Goal: Task Accomplishment & Management: Use online tool/utility

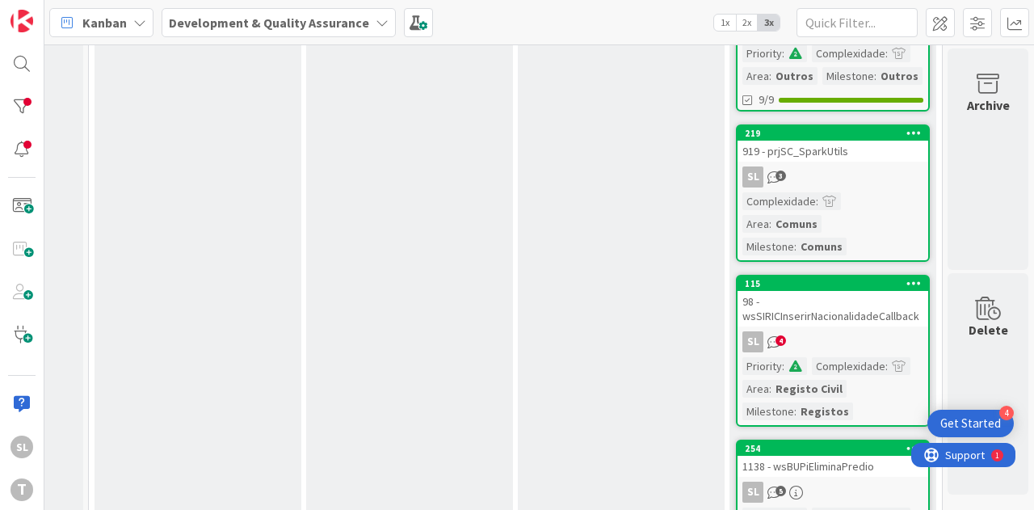
scroll to position [1211, 832]
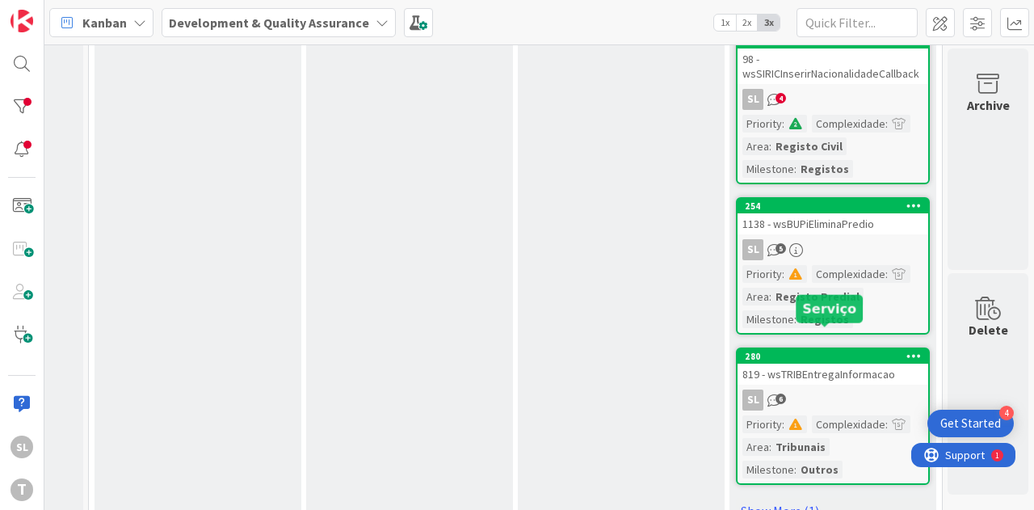
drag, startPoint x: 840, startPoint y: 337, endPoint x: 447, endPoint y: 342, distance: 392.5
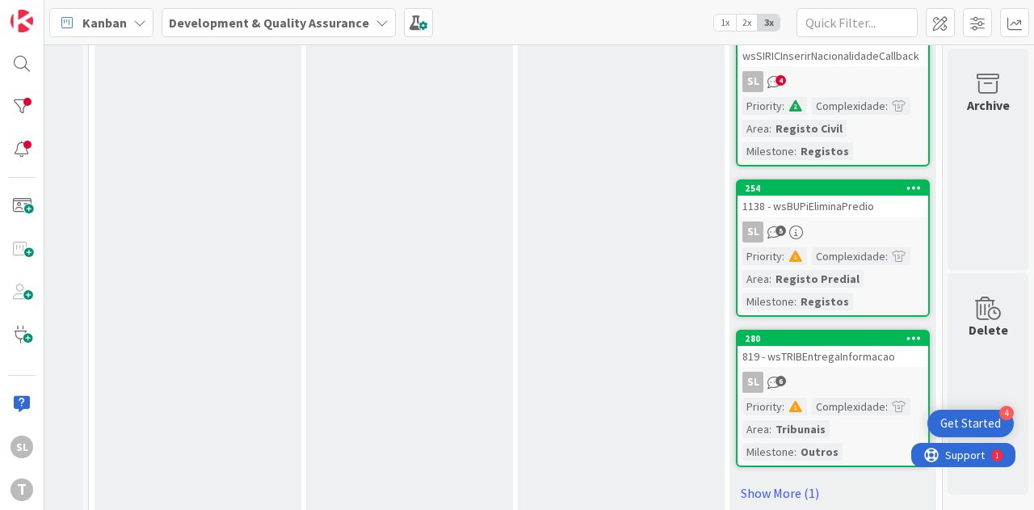
scroll to position [1244, 832]
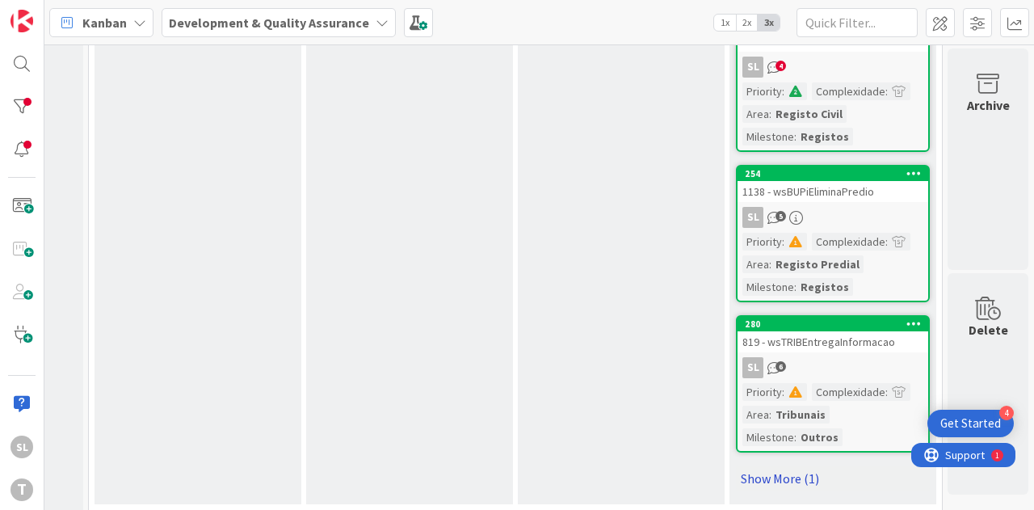
click at [767, 465] on link "Show More (1)" at bounding box center [833, 478] width 194 height 26
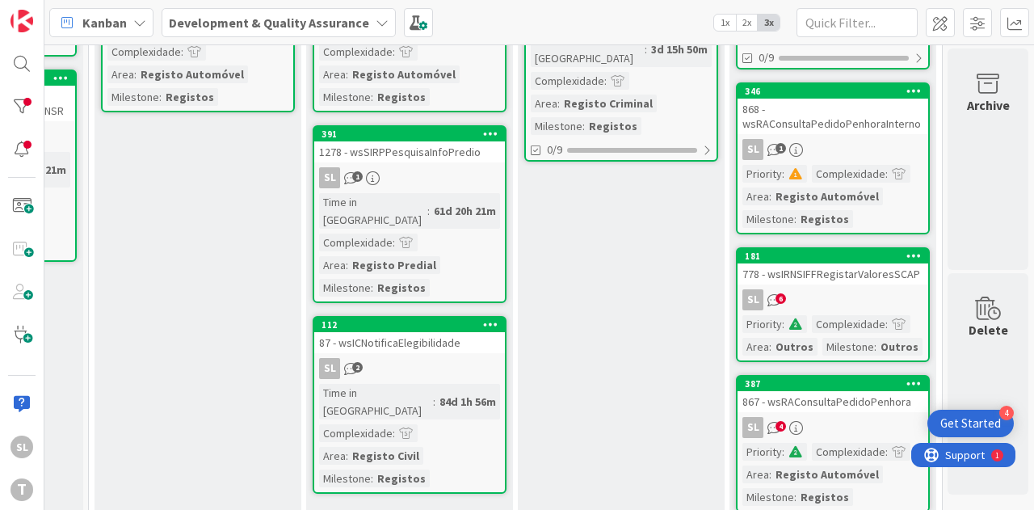
scroll to position [81, 832]
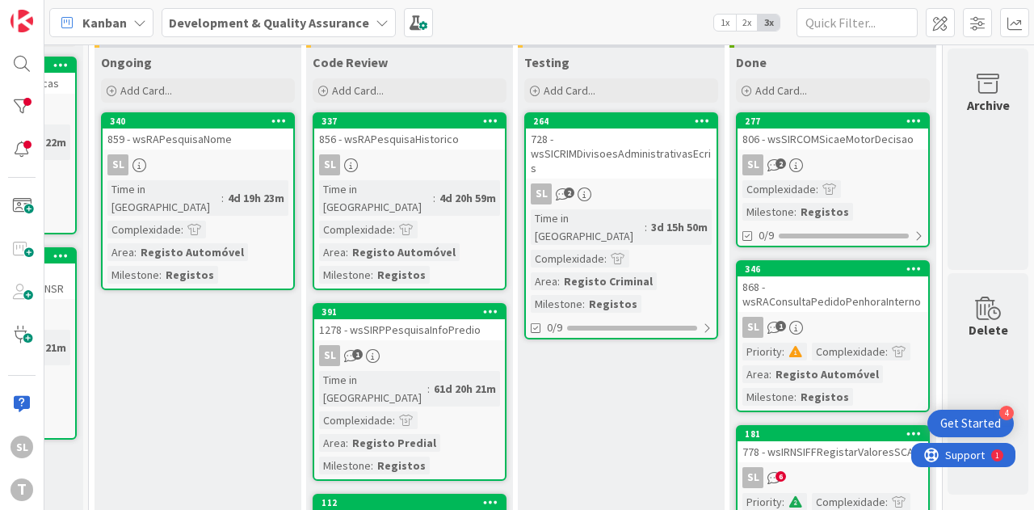
click at [451, 160] on div "SL" at bounding box center [409, 164] width 191 height 21
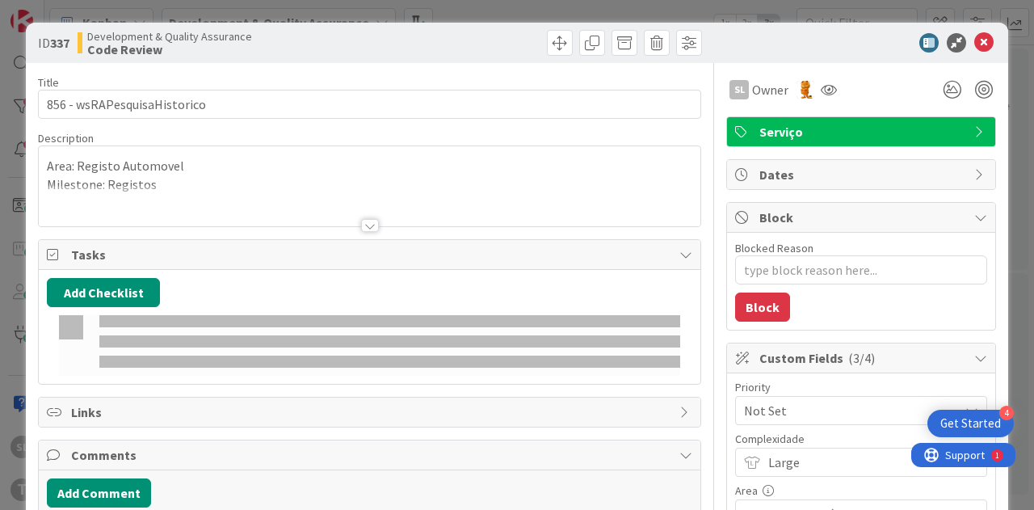
type textarea "x"
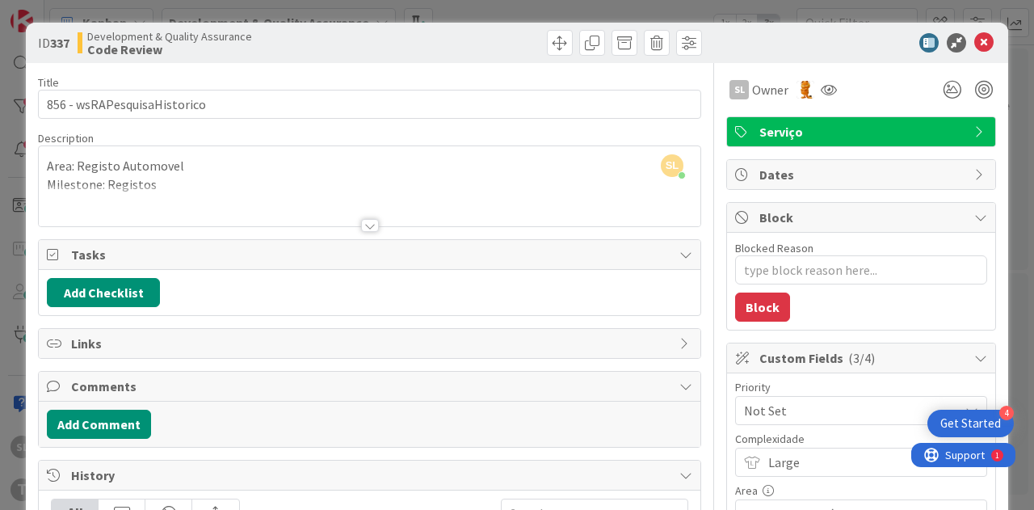
click at [1010, 123] on div "ID 337 Development & Quality Assurance Code Review Title 27 / 128 856 - wsRAPes…" at bounding box center [517, 255] width 1034 height 510
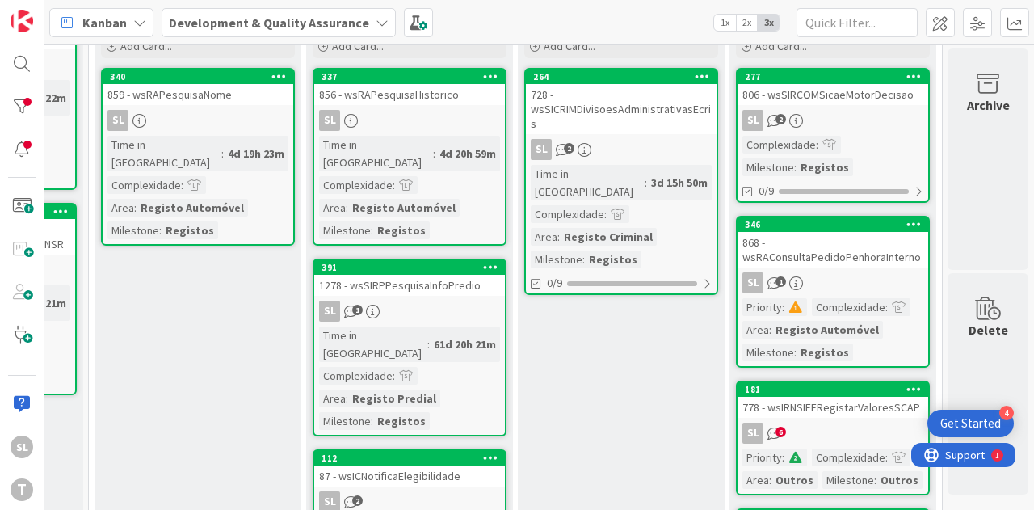
scroll to position [0, 832]
